Goal: Transaction & Acquisition: Obtain resource

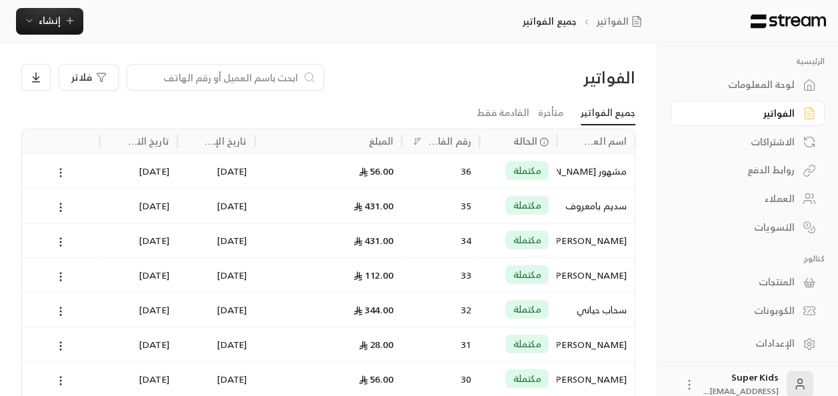
click at [55, 172] on icon at bounding box center [61, 173] width 12 height 12
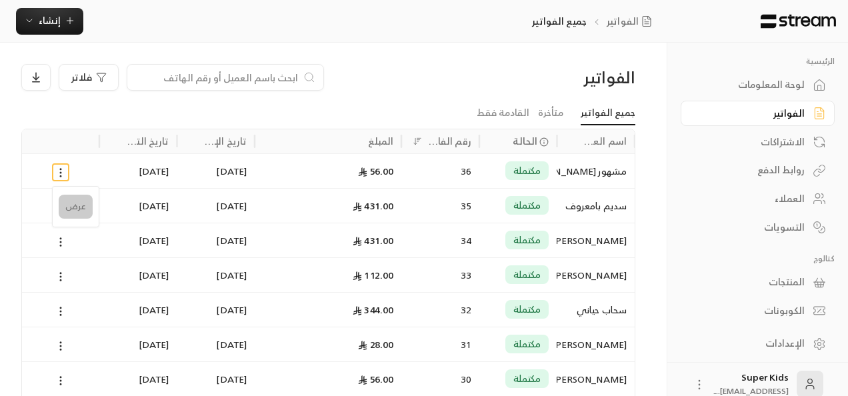
click at [77, 206] on li "عرض" at bounding box center [76, 207] width 34 height 24
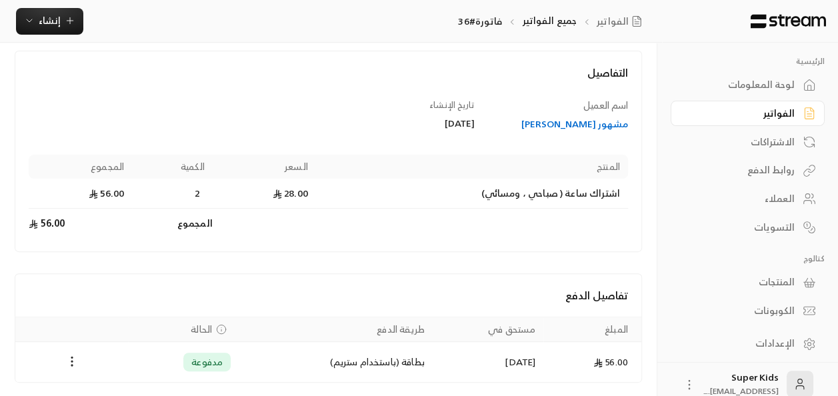
scroll to position [113, 0]
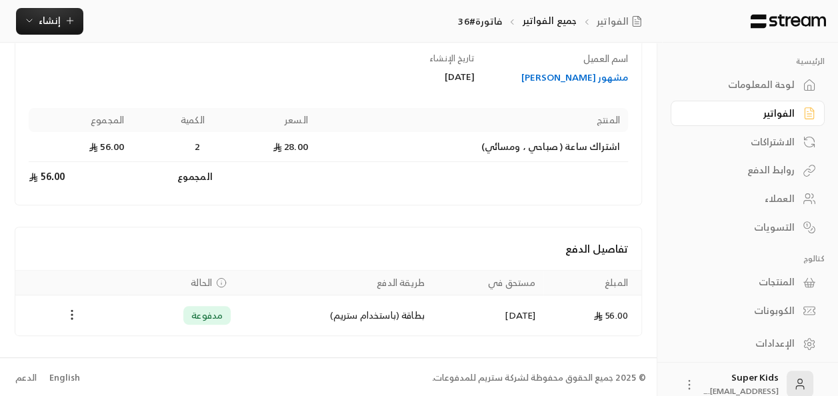
click at [79, 313] on button "Payments" at bounding box center [72, 315] width 16 height 16
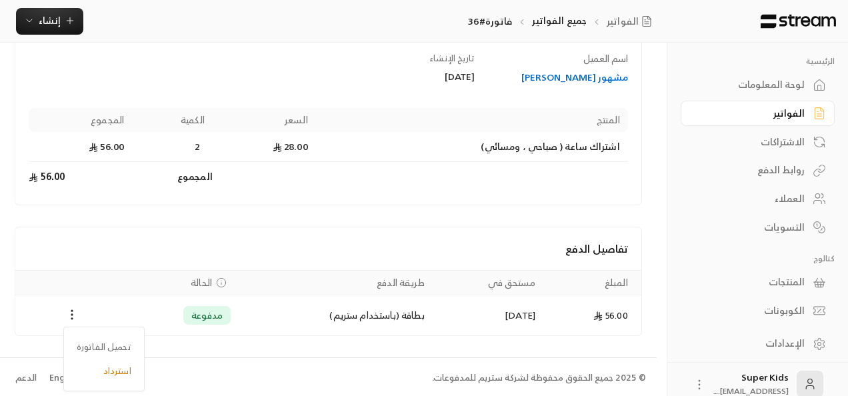
click at [41, 268] on div at bounding box center [424, 198] width 848 height 396
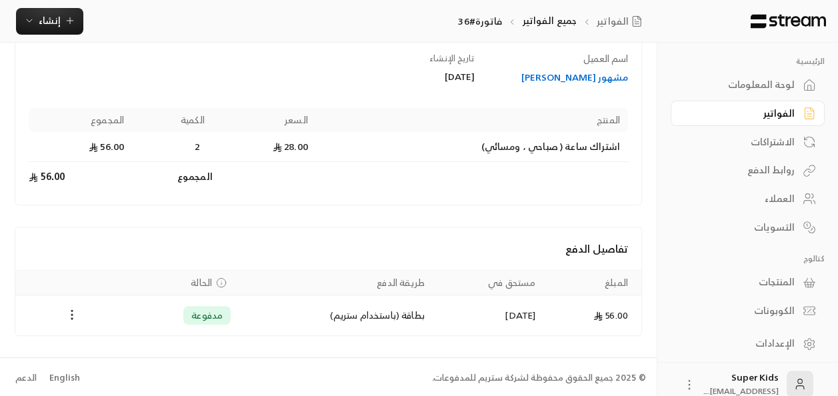
click at [71, 314] on circle "Payments" at bounding box center [71, 314] width 1 height 1
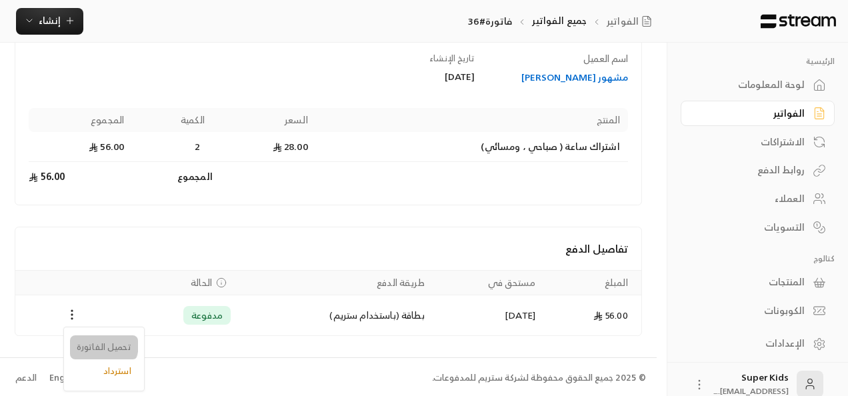
click at [102, 345] on li "تحميل الفاتورة" at bounding box center [104, 347] width 68 height 24
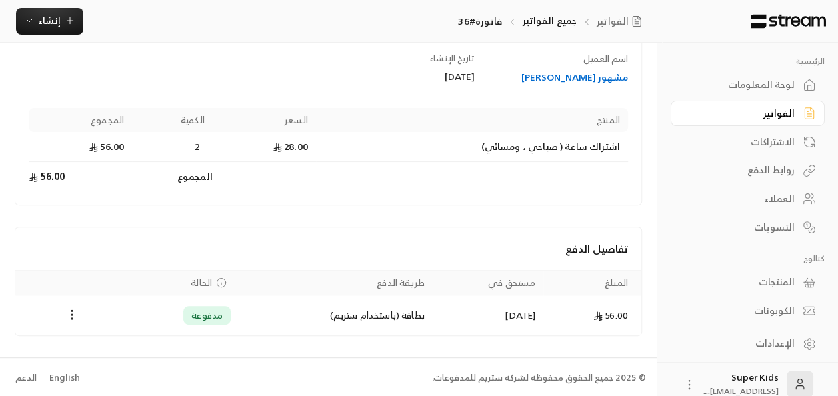
click at [762, 95] on link "لوحة المعلومات" at bounding box center [748, 85] width 154 height 26
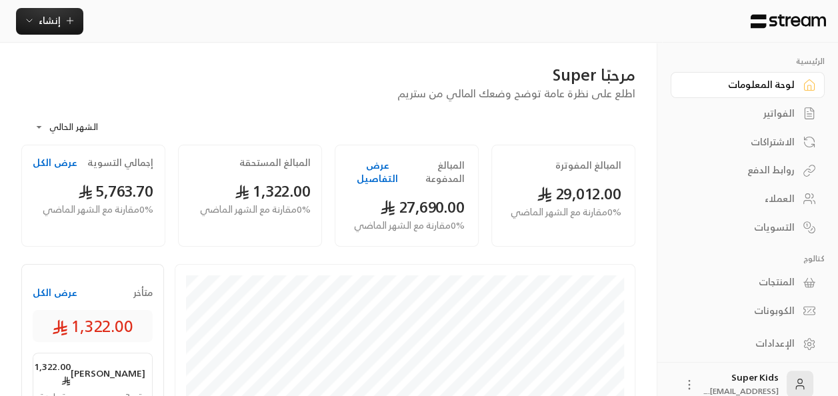
click at [787, 119] on div "الفواتير" at bounding box center [740, 113] width 107 height 13
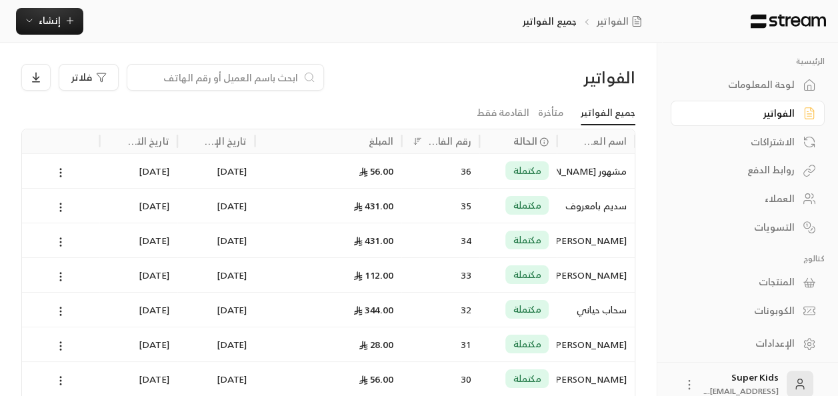
drag, startPoint x: 59, startPoint y: 168, endPoint x: 213, endPoint y: 107, distance: 165.8
click at [213, 107] on ul "جميع الفواتير متأخرة القادمة فقط" at bounding box center [328, 112] width 614 height 23
click at [59, 172] on icon at bounding box center [61, 173] width 12 height 12
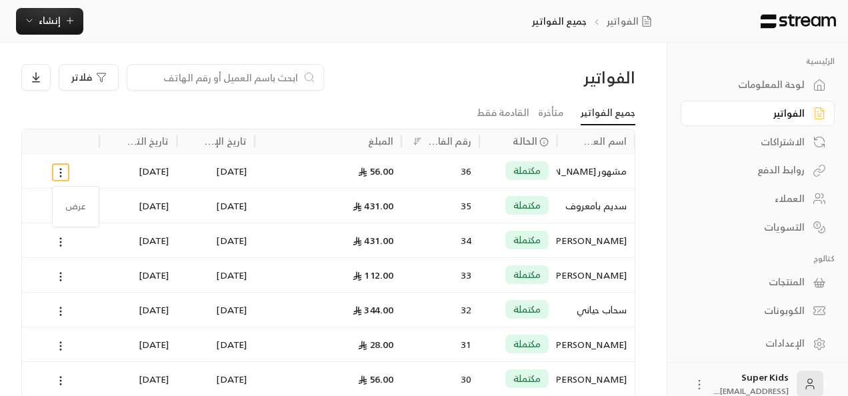
click at [491, 103] on div at bounding box center [424, 198] width 848 height 396
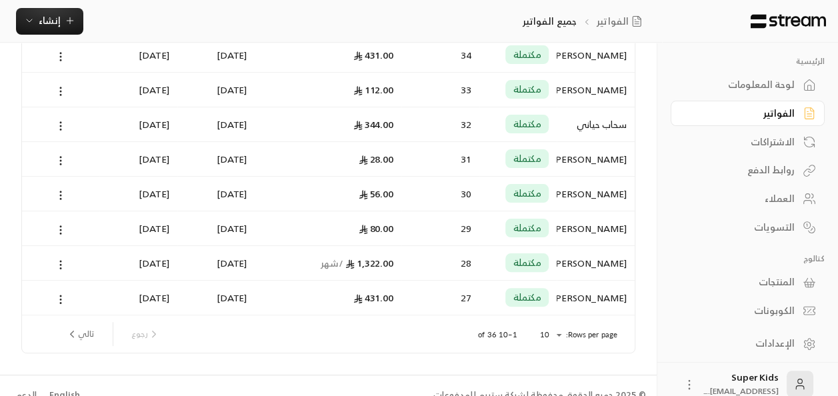
scroll to position [202, 0]
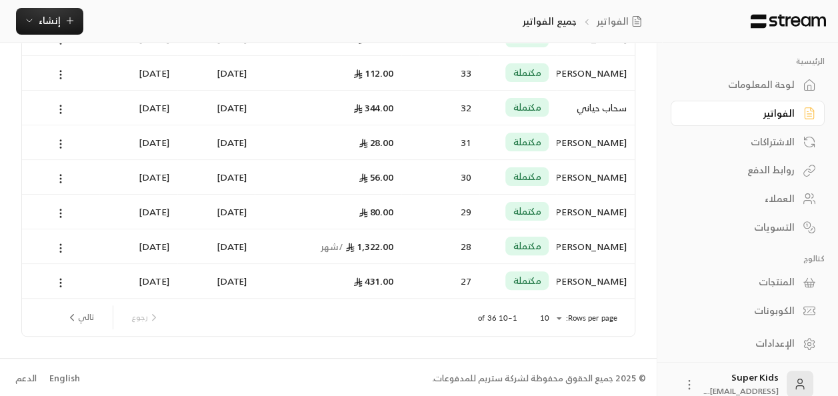
click at [85, 319] on button "تالي" at bounding box center [80, 317] width 39 height 23
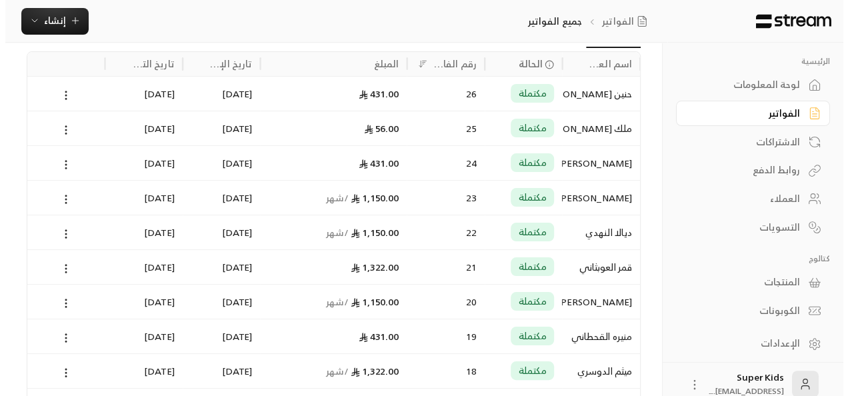
scroll to position [76, 0]
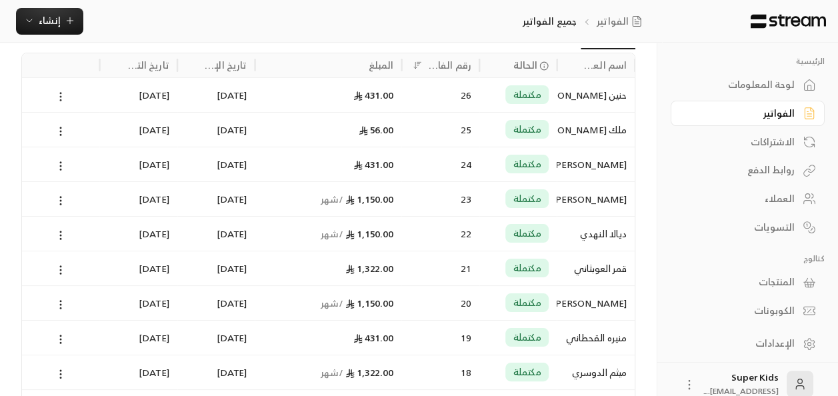
click at [62, 93] on icon at bounding box center [61, 97] width 12 height 12
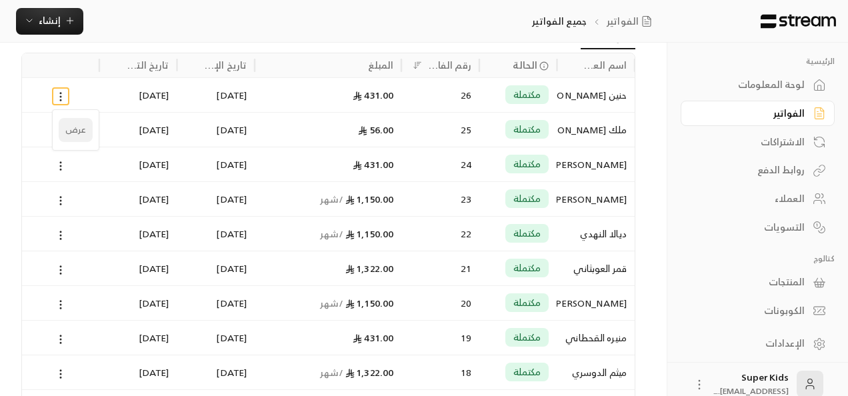
click at [84, 131] on li "عرض" at bounding box center [76, 130] width 34 height 24
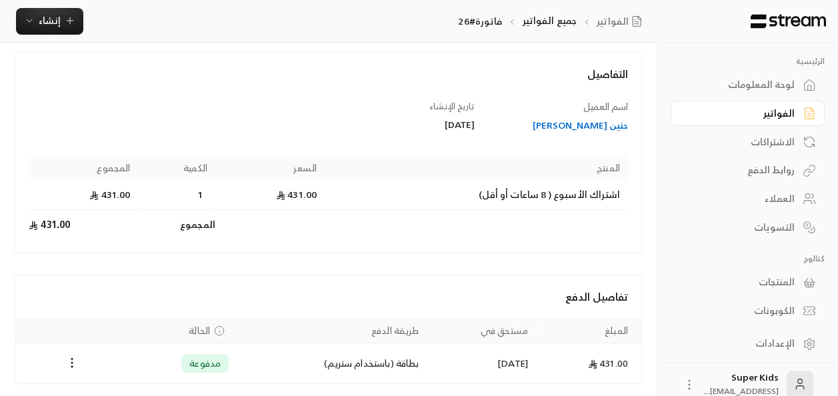
scroll to position [113, 0]
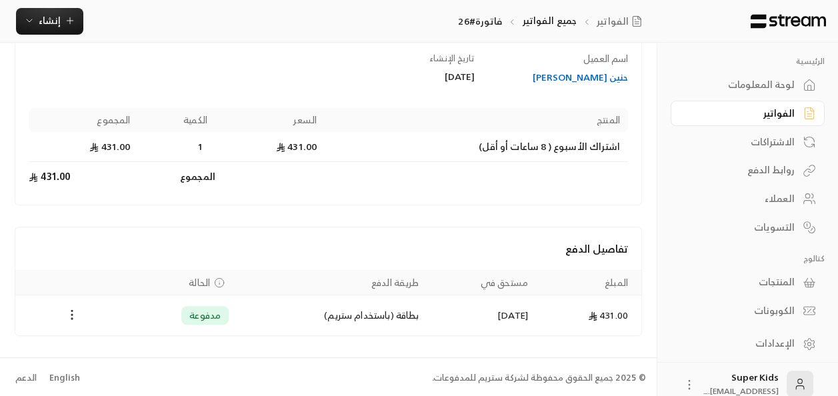
click at [71, 318] on circle "Payments" at bounding box center [71, 318] width 1 height 1
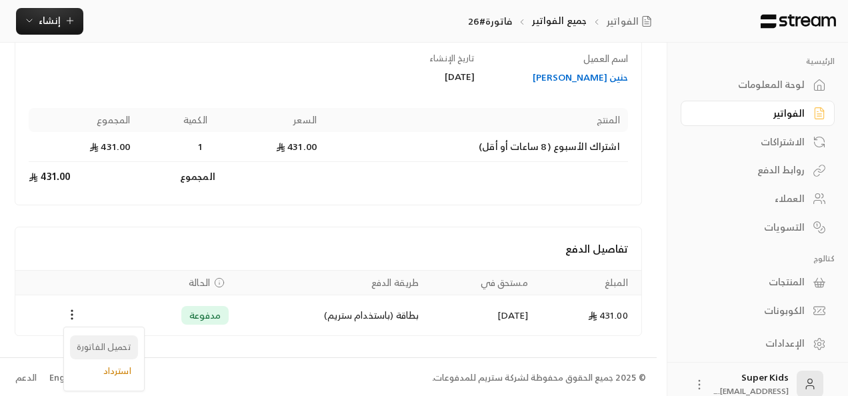
click at [91, 348] on li "تحميل الفاتورة" at bounding box center [104, 347] width 68 height 24
